Goal: Information Seeking & Learning: Learn about a topic

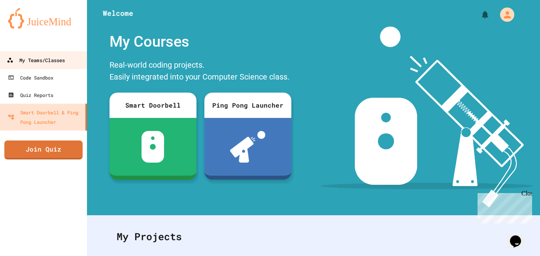
click at [45, 64] on div "My Teams/Classes" at bounding box center [36, 60] width 58 height 10
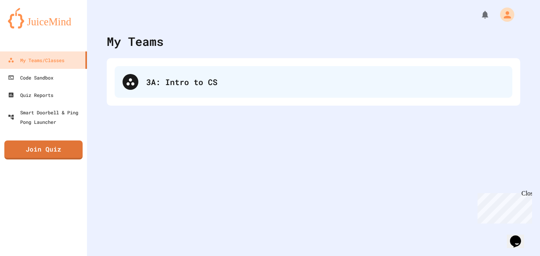
click at [151, 74] on div "3A: Intro to CS" at bounding box center [314, 82] width 398 height 32
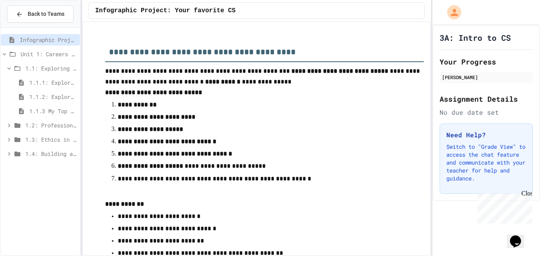
click at [40, 84] on span "1.1.1: Exploring CS Careers" at bounding box center [52, 82] width 47 height 8
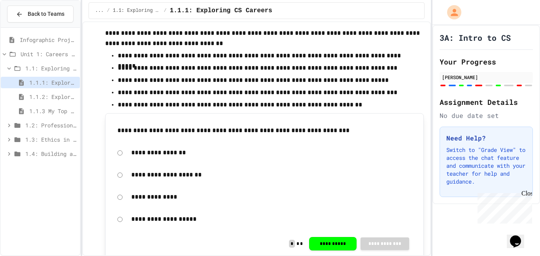
scroll to position [1958, 0]
